Goal: Navigation & Orientation: Find specific page/section

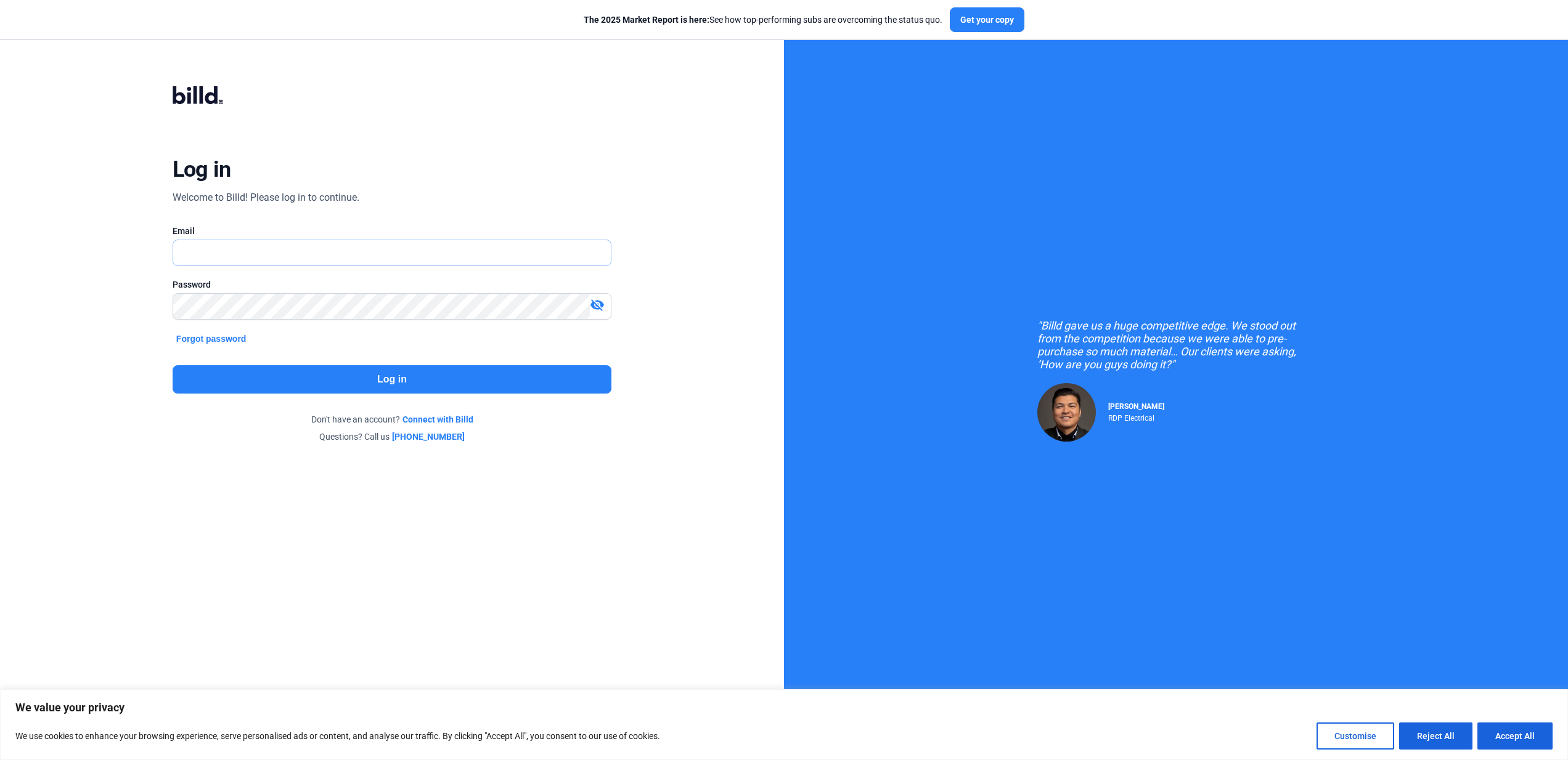
type input "[PERSON_NAME][EMAIL_ADDRESS][PERSON_NAME][DOMAIN_NAME]"
click at [306, 374] on button "Log in" at bounding box center [391, 380] width 438 height 28
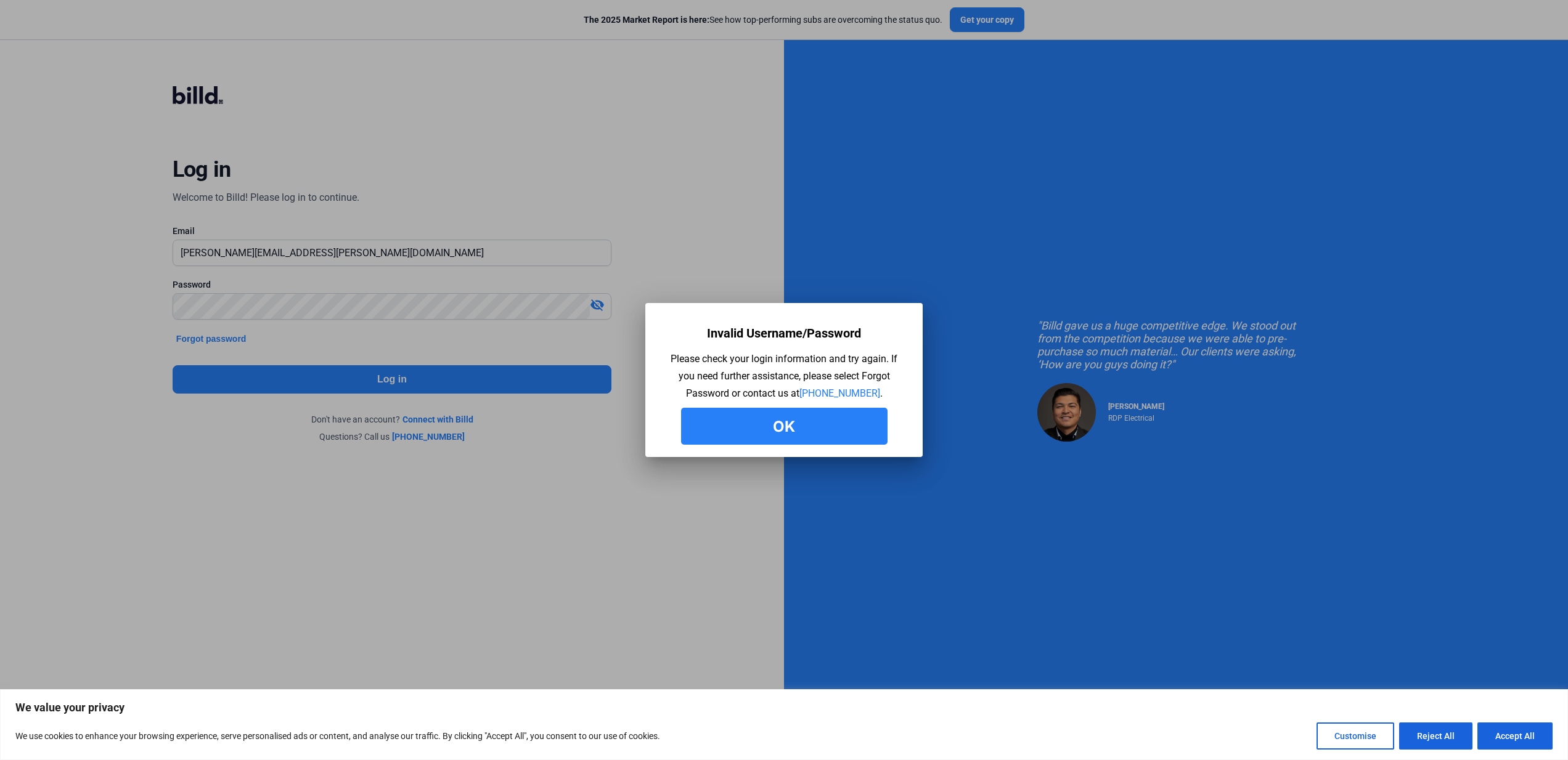
click at [752, 422] on button "Ok" at bounding box center [784, 427] width 206 height 37
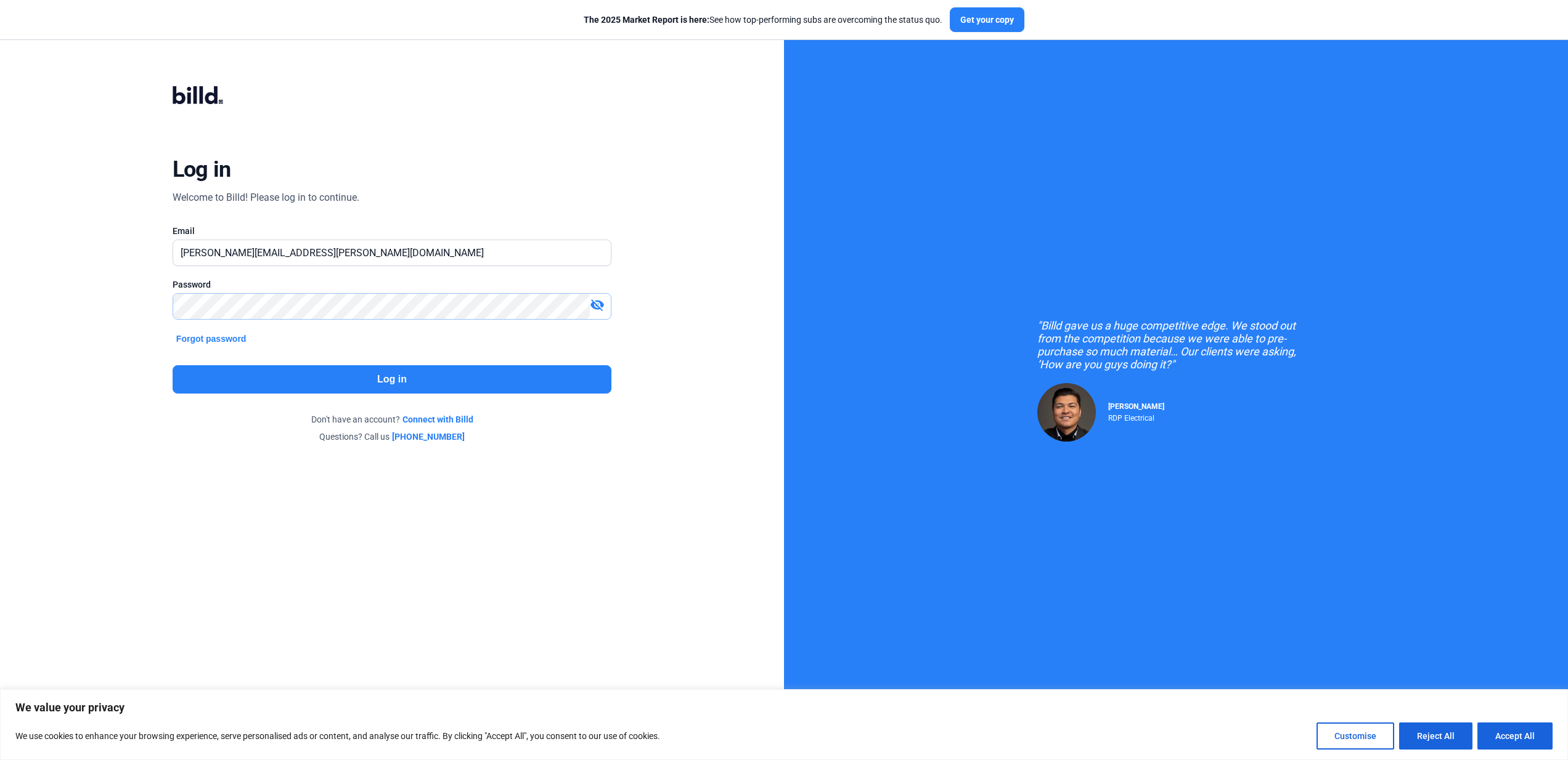
click at [156, 300] on div "Log in Welcome to Billd! Please log in to continue. Email [PERSON_NAME][EMAIL_A…" at bounding box center [391, 265] width 565 height 420
click at [148, 296] on div "Log in Welcome to Billd! Please log in to continue. Email [PERSON_NAME][EMAIL_A…" at bounding box center [391, 265] width 565 height 420
click at [1498, 740] on button "Accept All" at bounding box center [1515, 736] width 76 height 27
checkbox input "true"
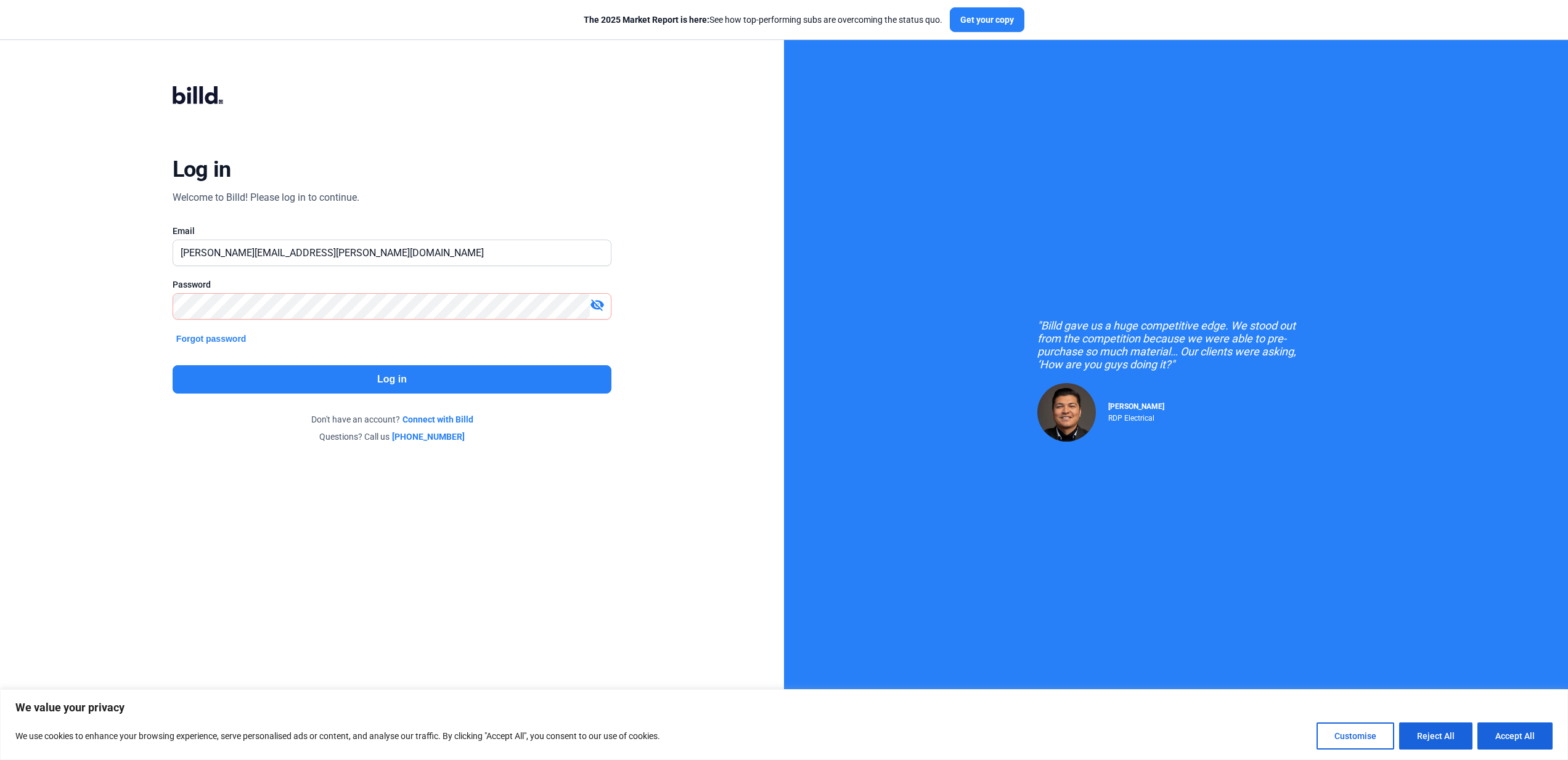
checkbox input "true"
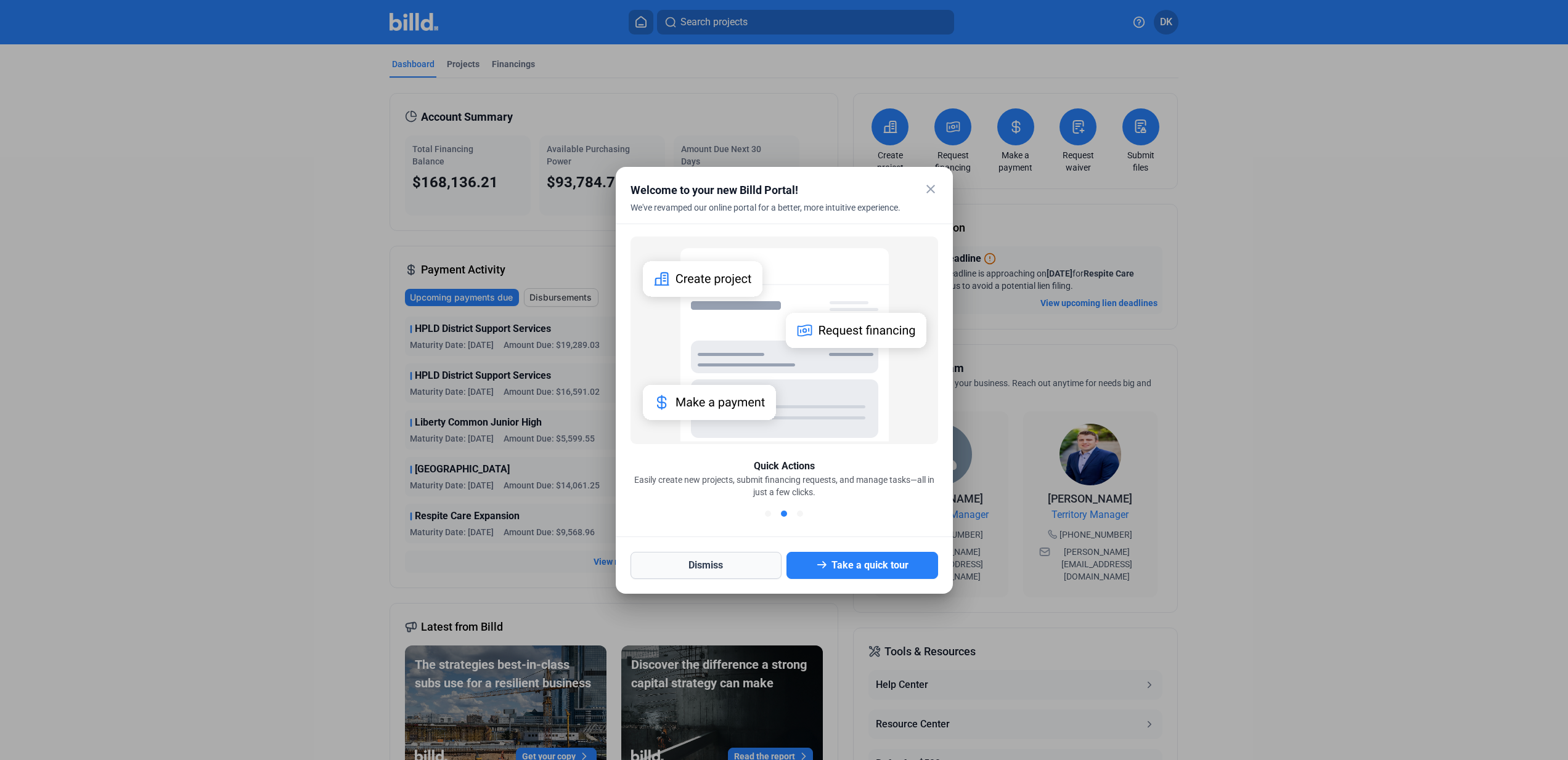
click at [755, 569] on button "Dismiss" at bounding box center [706, 565] width 151 height 27
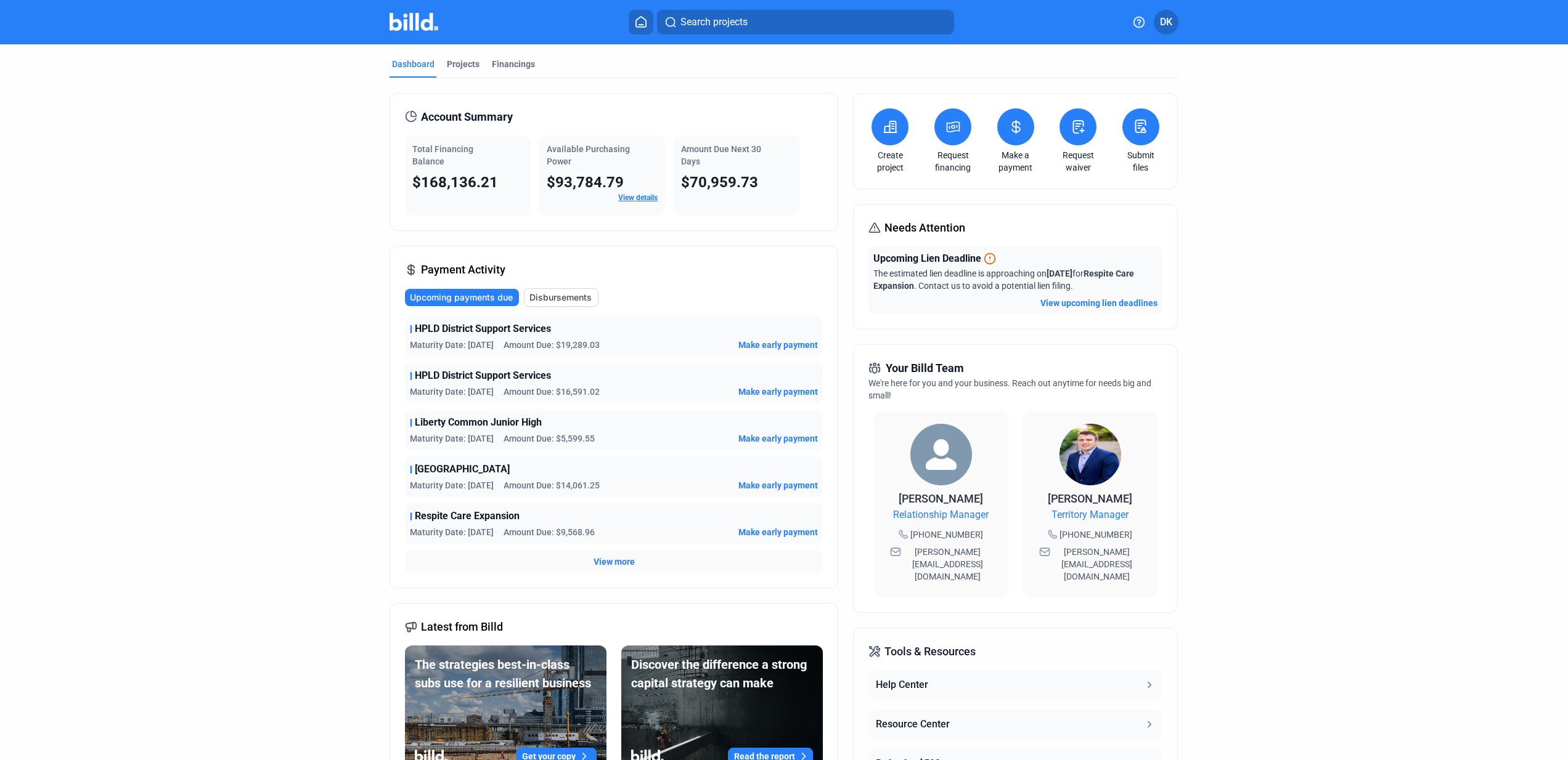
click at [637, 199] on link "View details" at bounding box center [638, 198] width 39 height 9
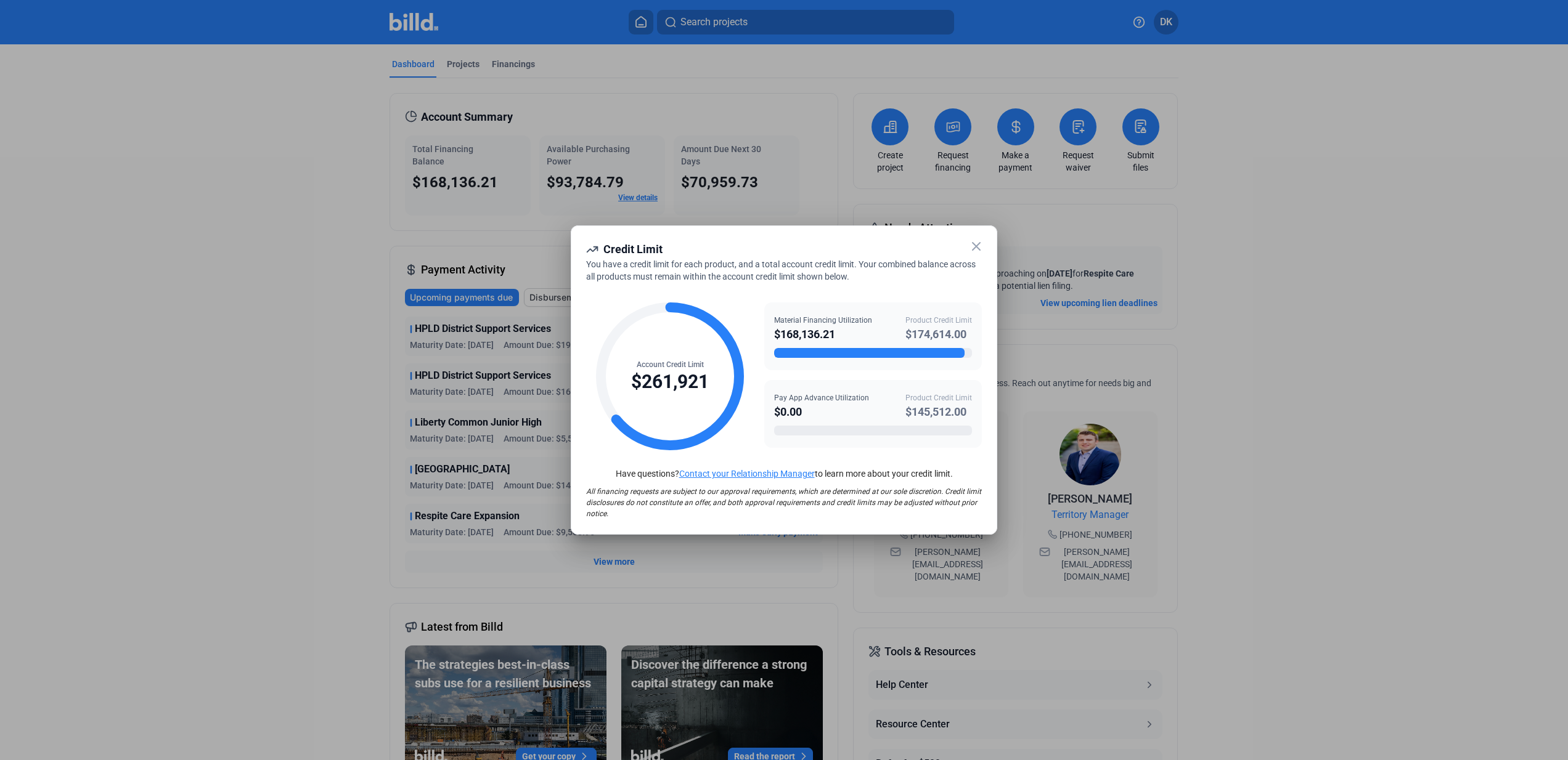
click at [979, 249] on icon at bounding box center [977, 246] width 7 height 7
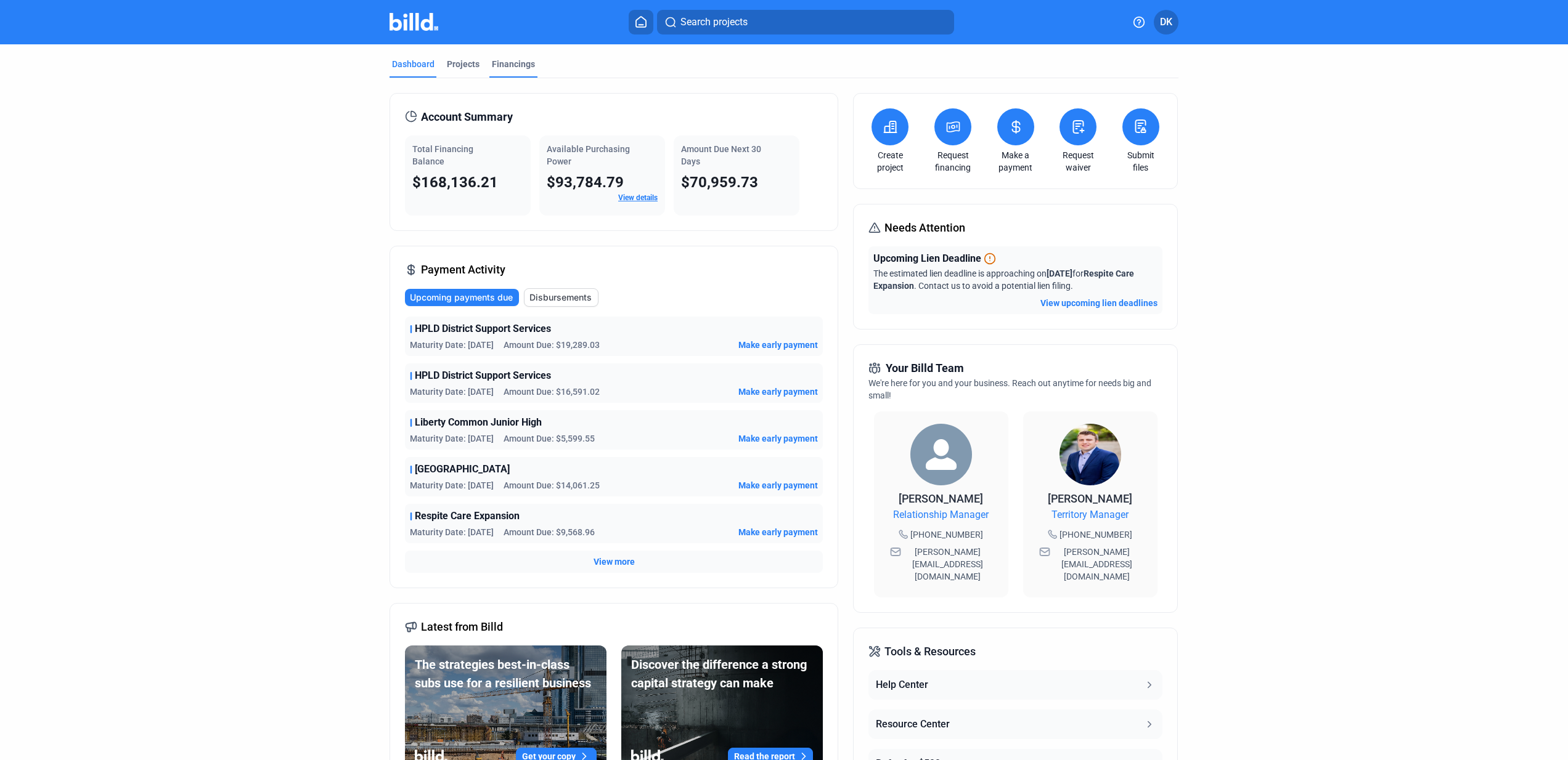
click at [512, 68] on div "Financings" at bounding box center [513, 64] width 44 height 12
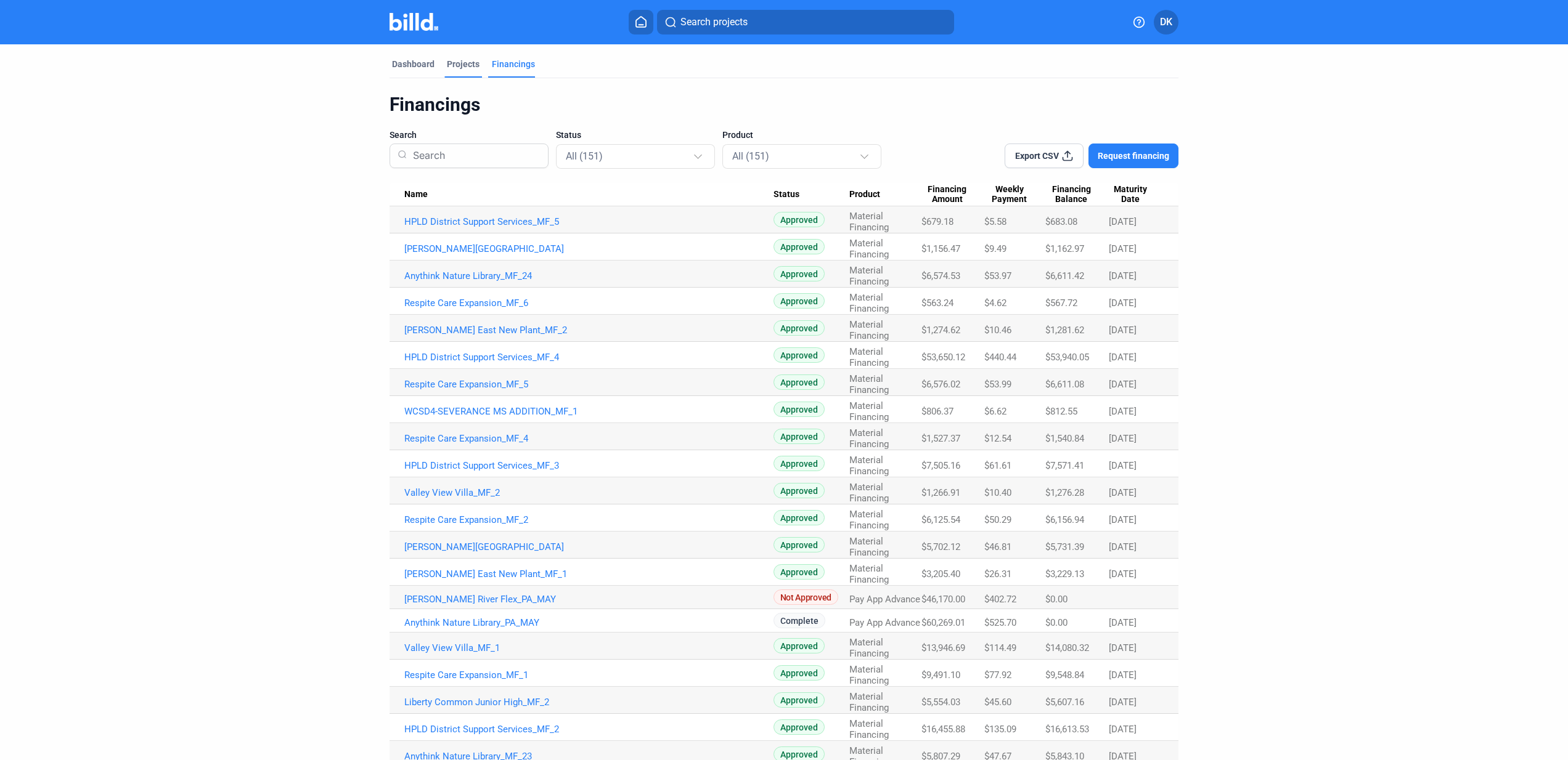
click at [455, 65] on div "Projects" at bounding box center [462, 64] width 33 height 12
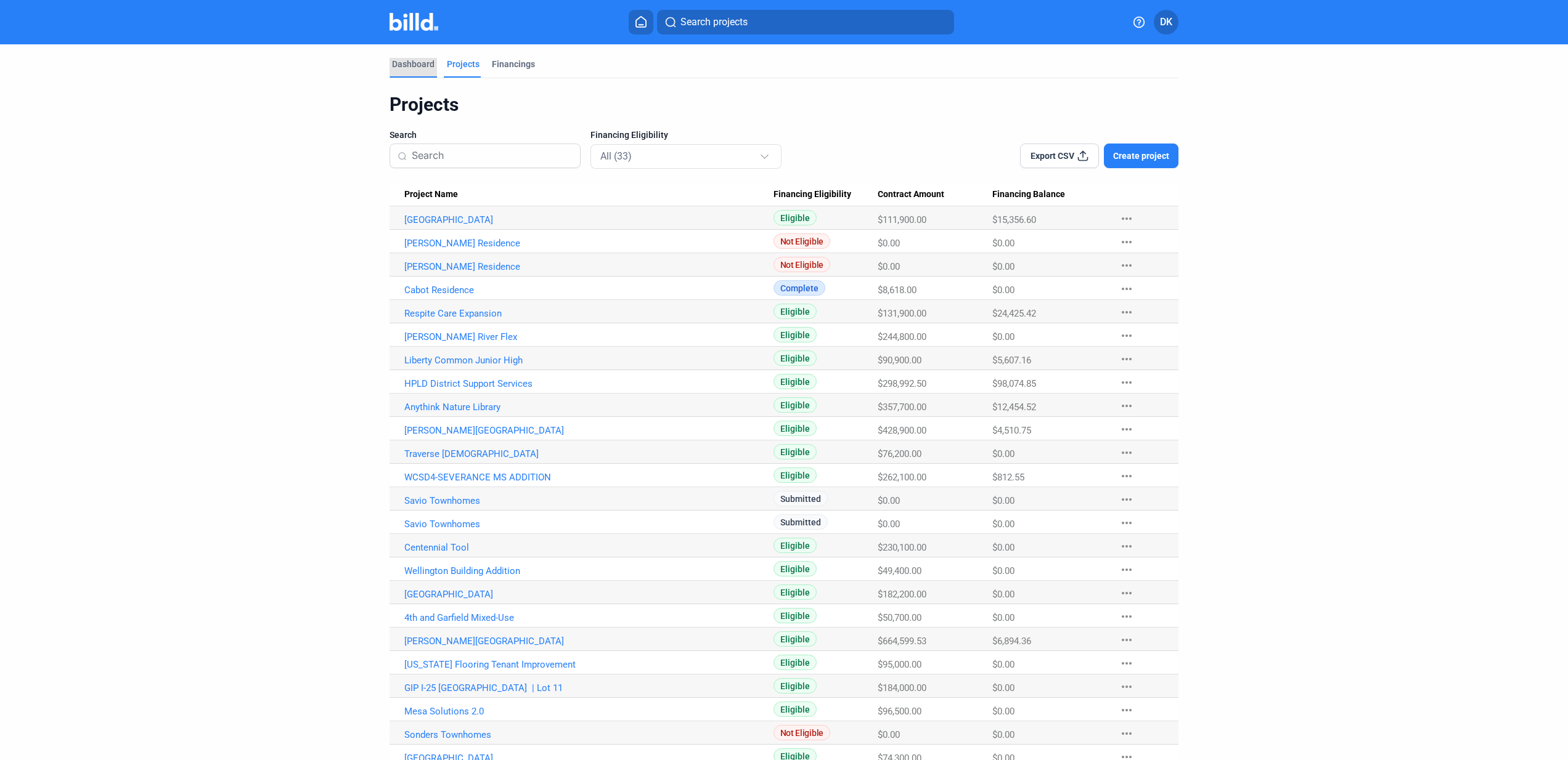
click at [430, 58] on div "Dashboard" at bounding box center [413, 68] width 47 height 20
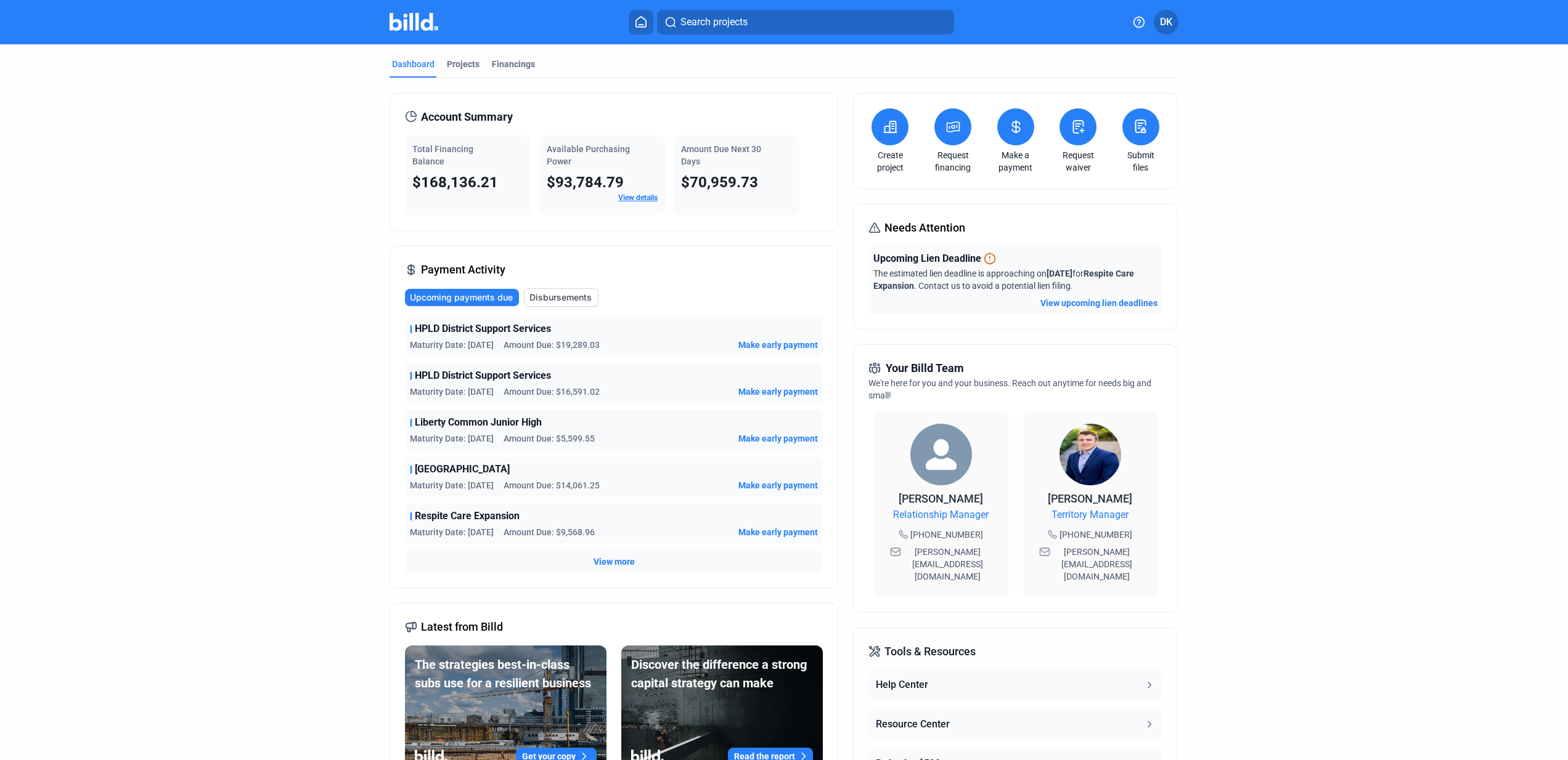
click at [645, 26] on icon at bounding box center [641, 21] width 12 height 12
